Goal: Find specific page/section: Find specific page/section

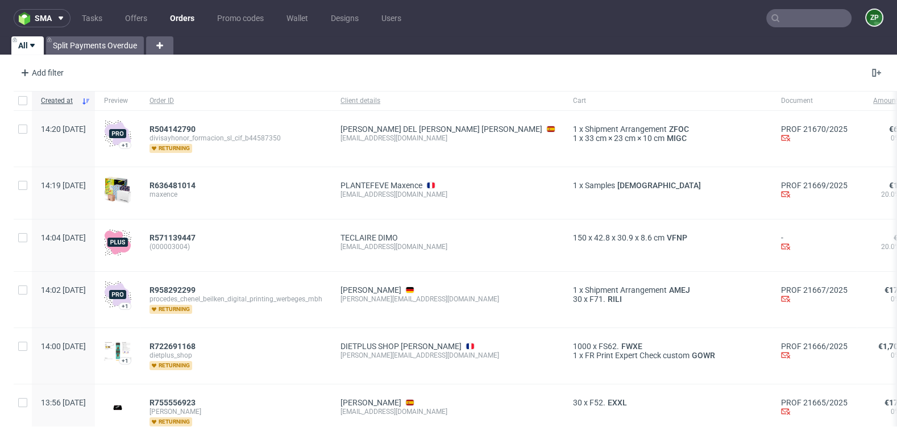
click at [186, 16] on link "Orders" at bounding box center [182, 18] width 38 height 18
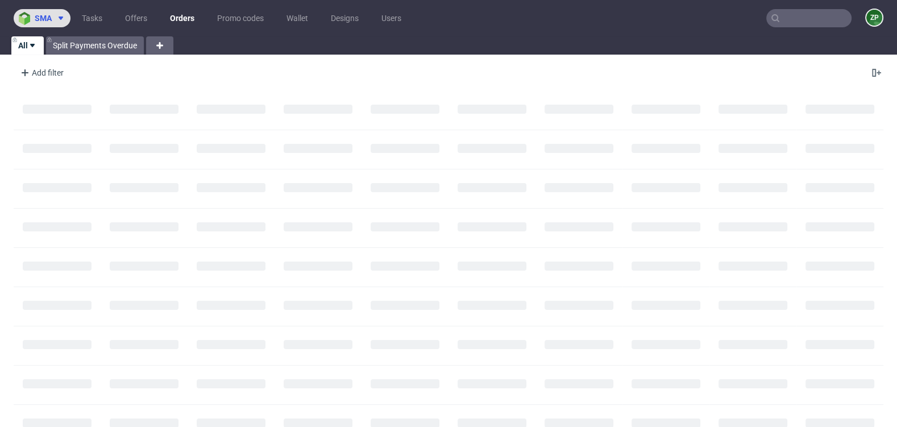
click at [47, 20] on span "sma" at bounding box center [43, 18] width 17 height 8
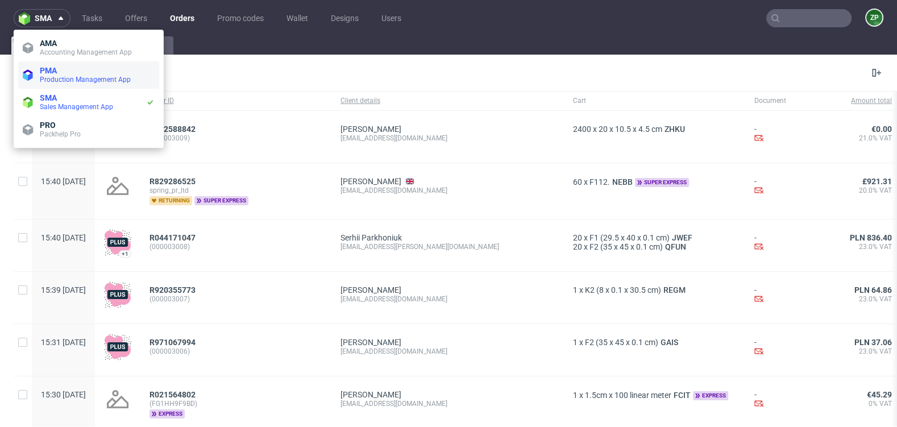
click at [63, 72] on span "PMA" at bounding box center [97, 70] width 115 height 9
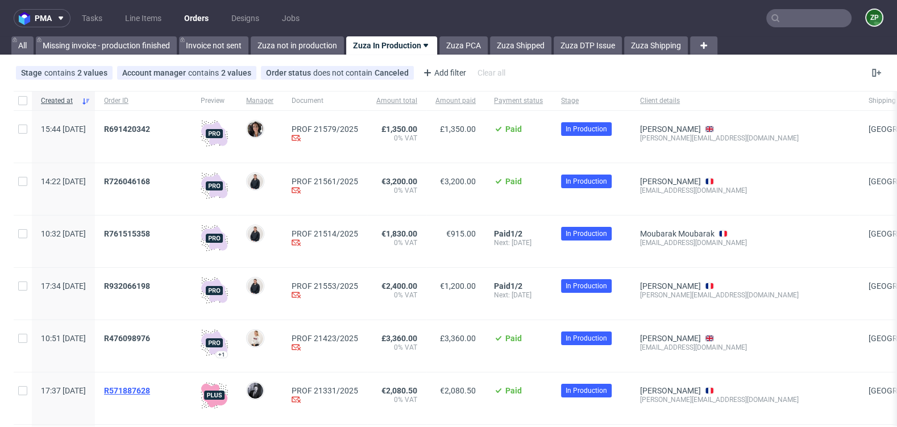
click at [149, 390] on span "R571887628" at bounding box center [127, 390] width 46 height 9
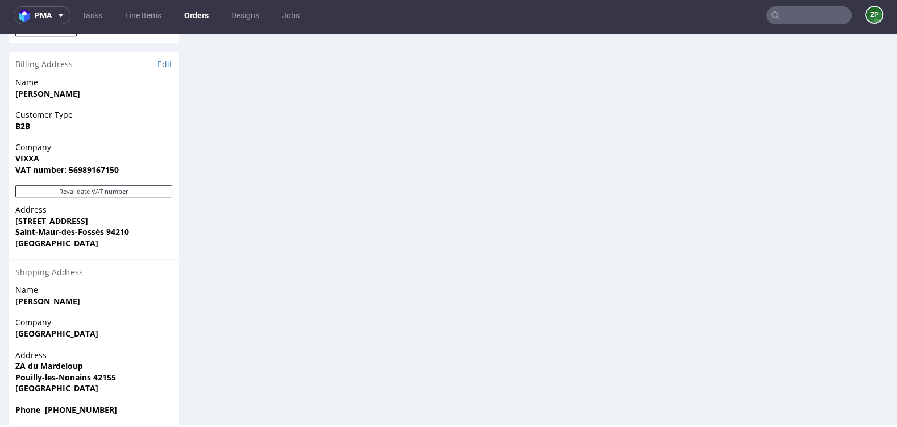
scroll to position [704, 0]
click at [166, 62] on link "Edit" at bounding box center [164, 65] width 15 height 11
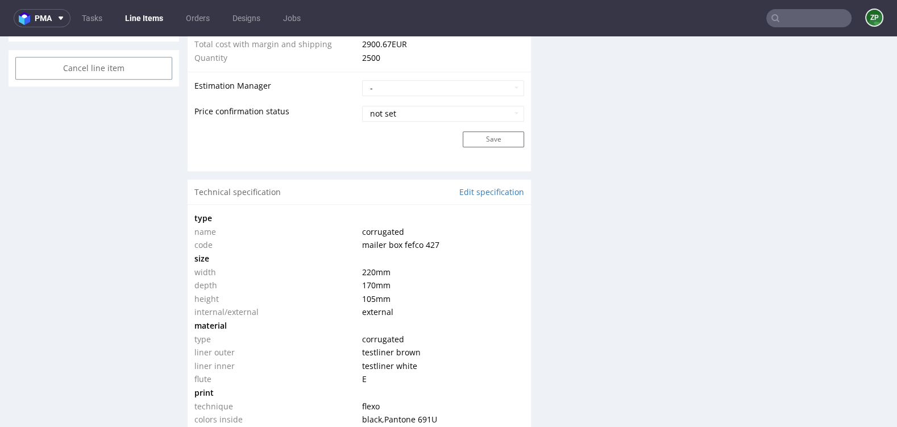
scroll to position [1134, 0]
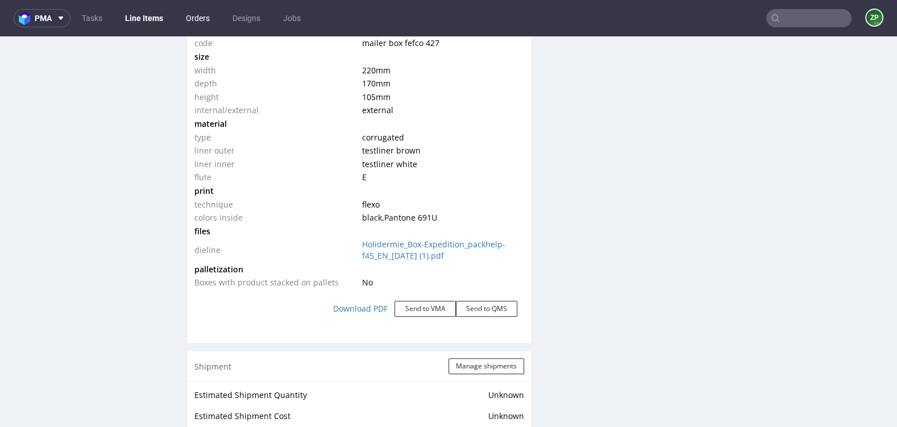
click at [199, 20] on link "Orders" at bounding box center [197, 18] width 37 height 18
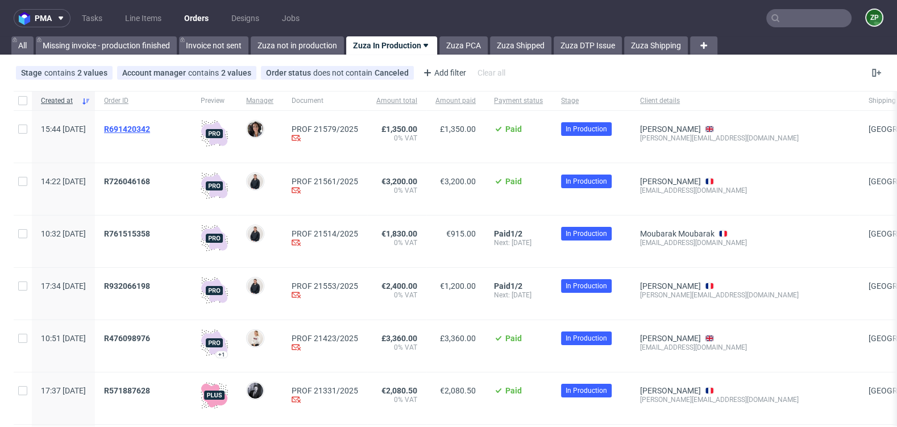
click at [150, 125] on span "R691420342" at bounding box center [127, 128] width 46 height 9
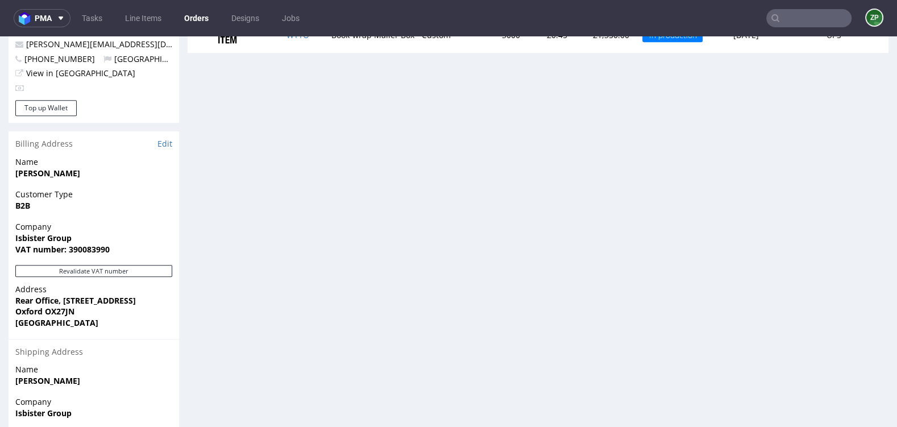
scroll to position [594, 0]
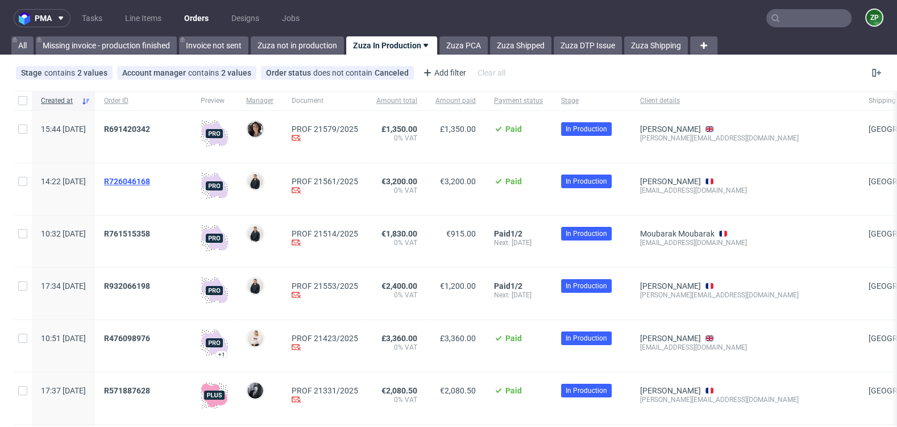
click at [150, 178] on span "R726046168" at bounding box center [127, 181] width 46 height 9
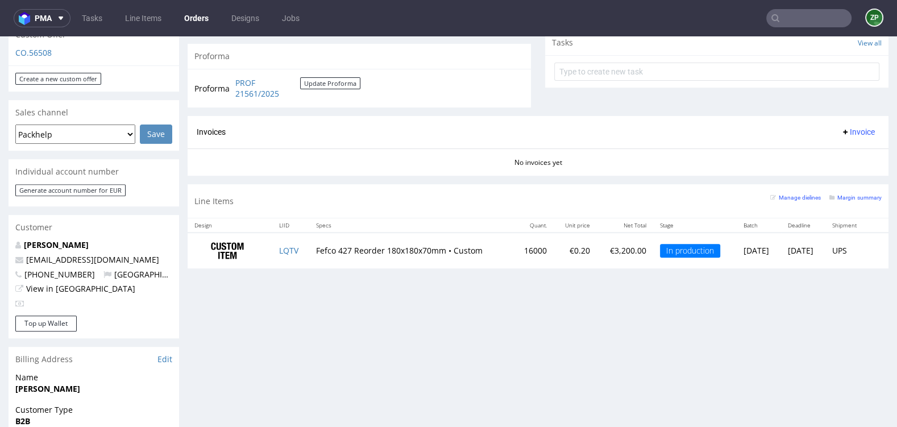
scroll to position [406, 0]
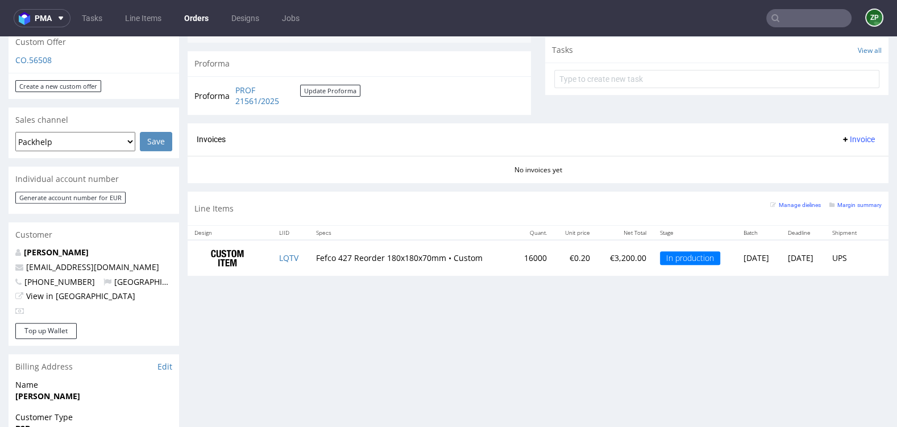
click at [195, 19] on link "Orders" at bounding box center [196, 18] width 38 height 18
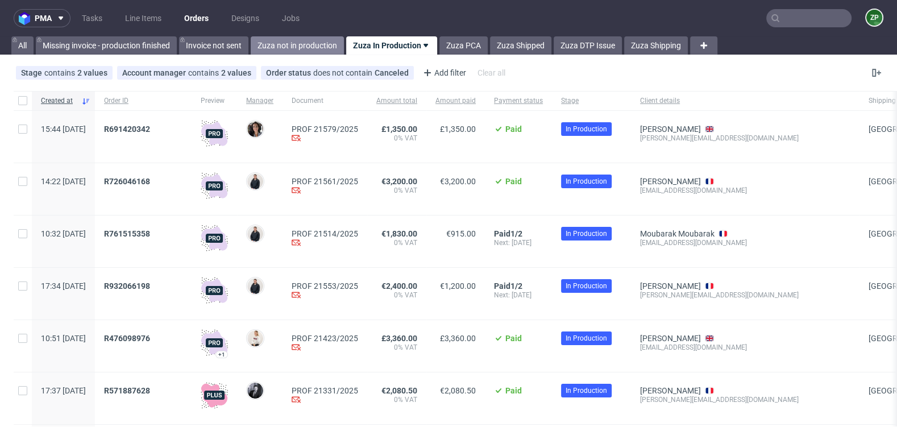
click at [278, 44] on link "Zuza not in production" at bounding box center [297, 45] width 93 height 18
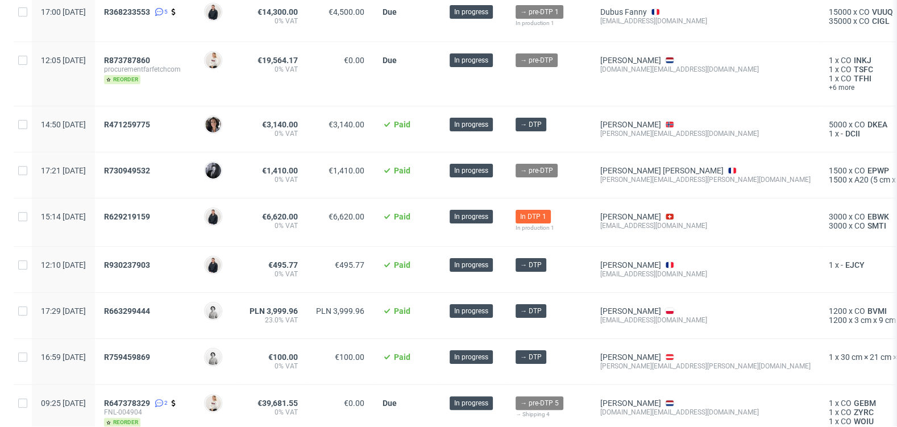
scroll to position [328, 0]
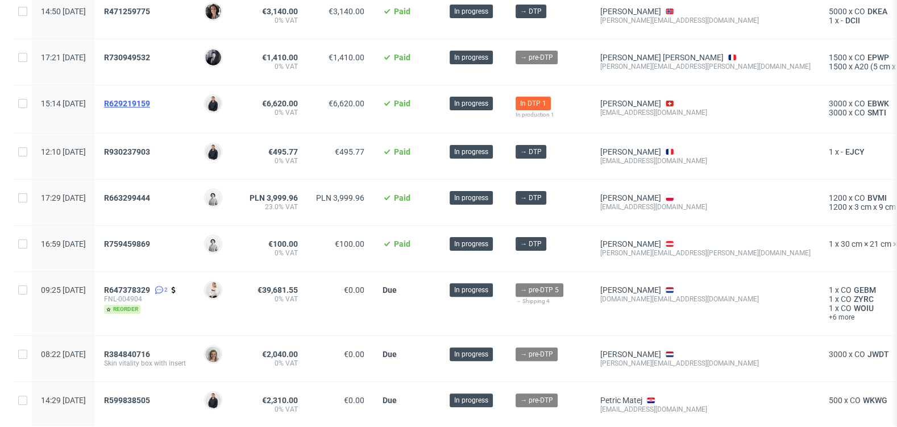
click at [150, 100] on span "R629219159" at bounding box center [127, 103] width 46 height 9
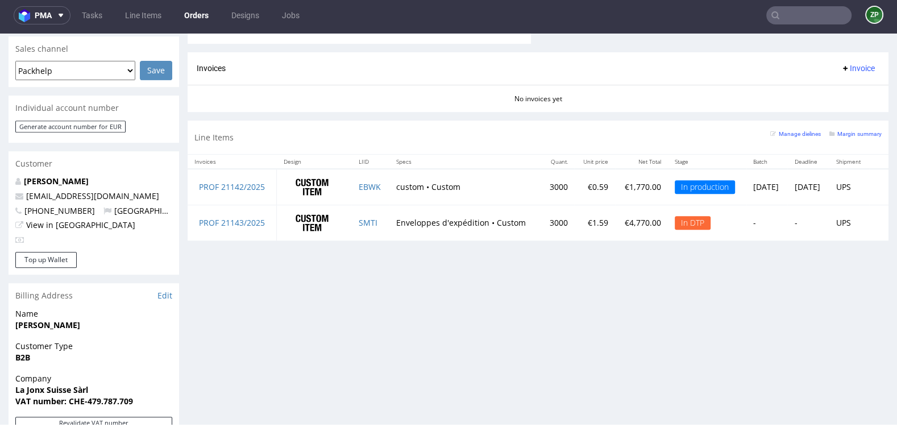
scroll to position [465, 0]
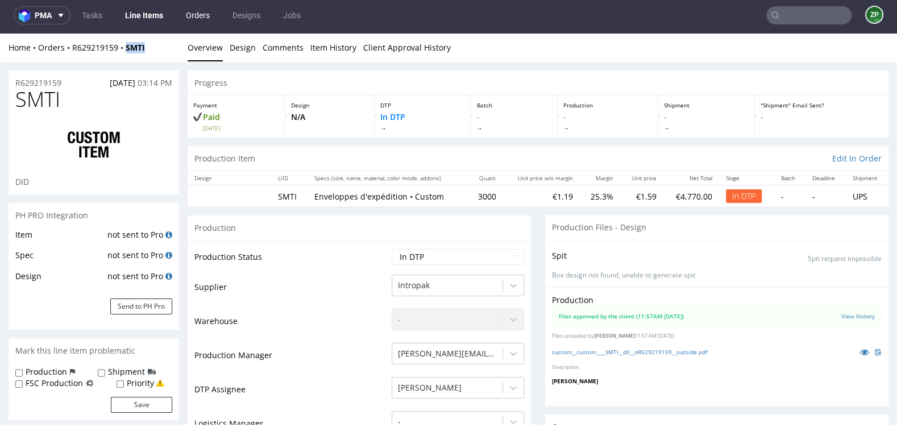
click at [202, 18] on link "Orders" at bounding box center [197, 15] width 37 height 18
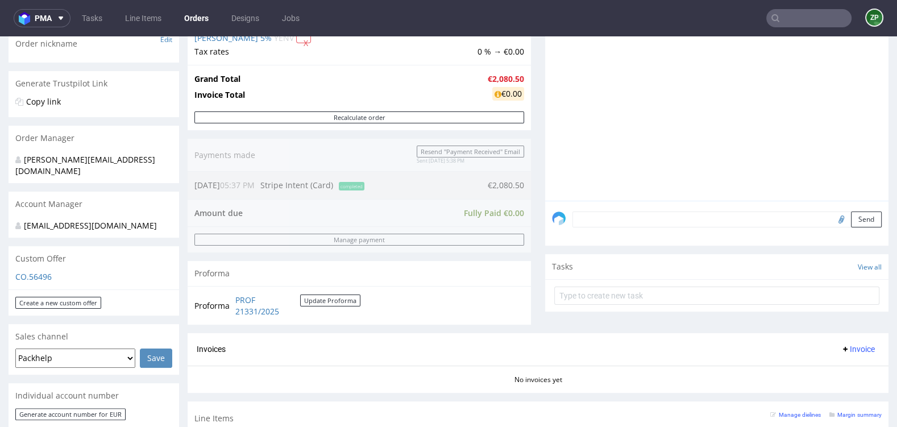
scroll to position [355, 0]
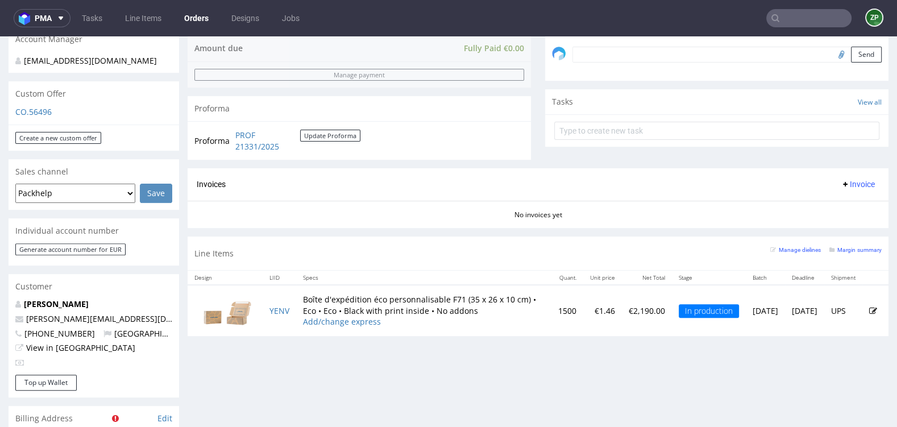
click at [197, 18] on link "Orders" at bounding box center [196, 18] width 38 height 18
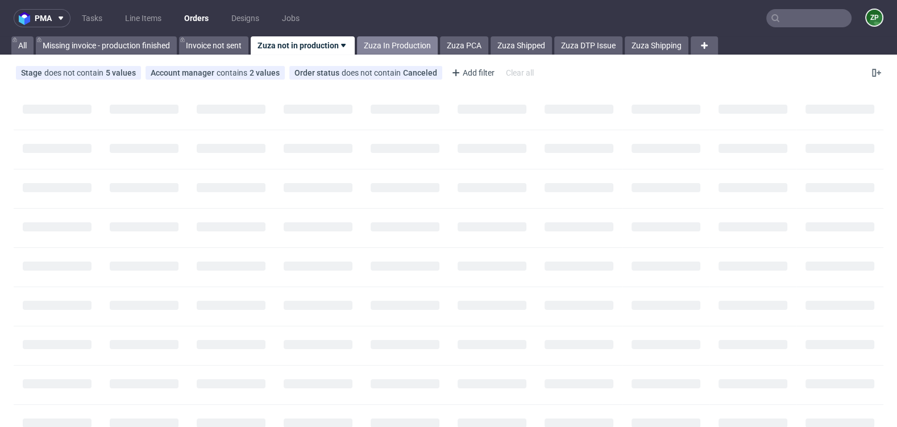
click at [386, 45] on link "Zuza In Production" at bounding box center [397, 45] width 81 height 18
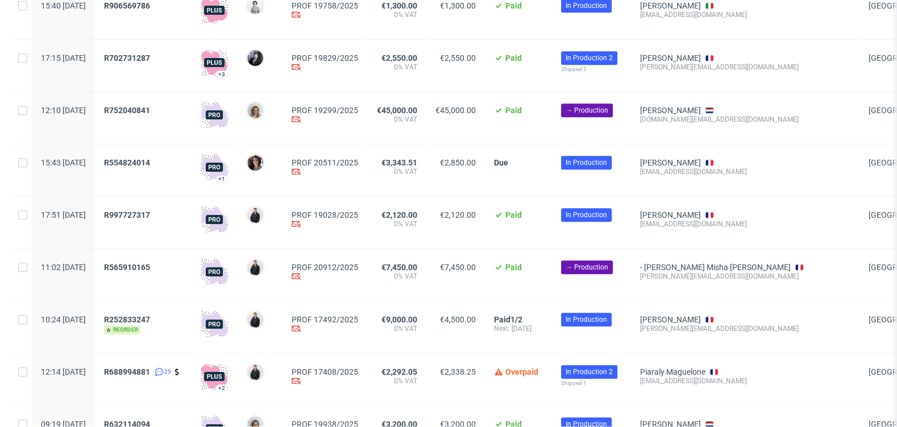
scroll to position [979, 0]
